Goal: Book appointment/travel/reservation

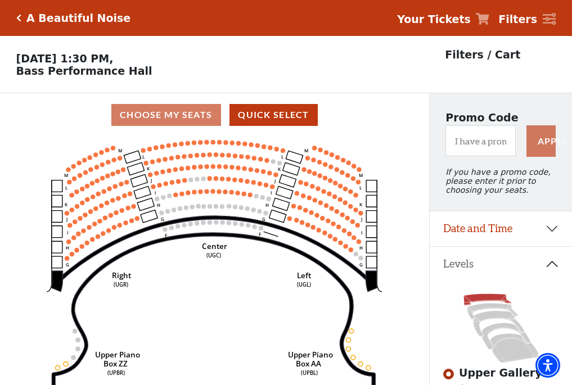
scroll to position [52, 0]
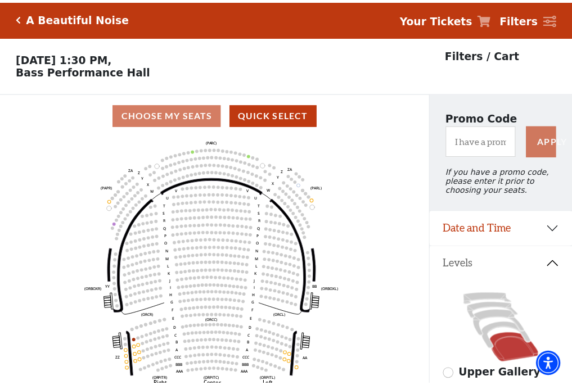
scroll to position [52, 0]
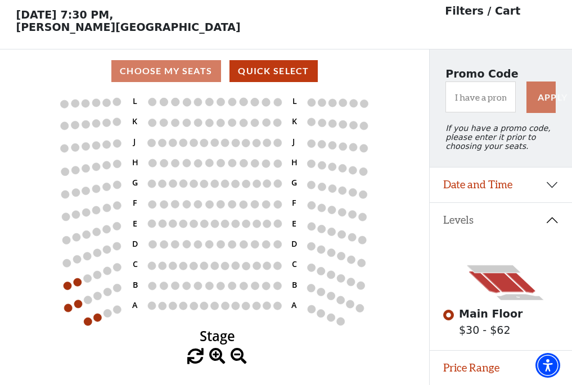
scroll to position [52, 0]
